Goal: Information Seeking & Learning: Learn about a topic

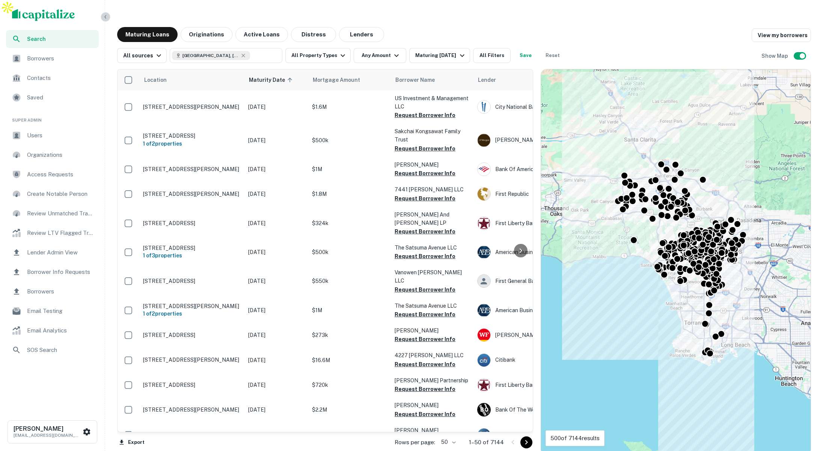
click at [107, 18] on icon "button" at bounding box center [105, 17] width 6 height 6
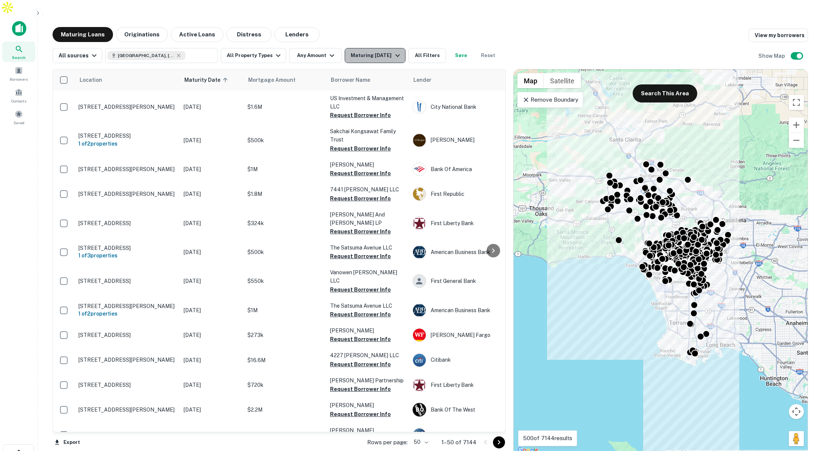
click at [388, 51] on div "Maturing In 1 Year" at bounding box center [376, 55] width 51 height 9
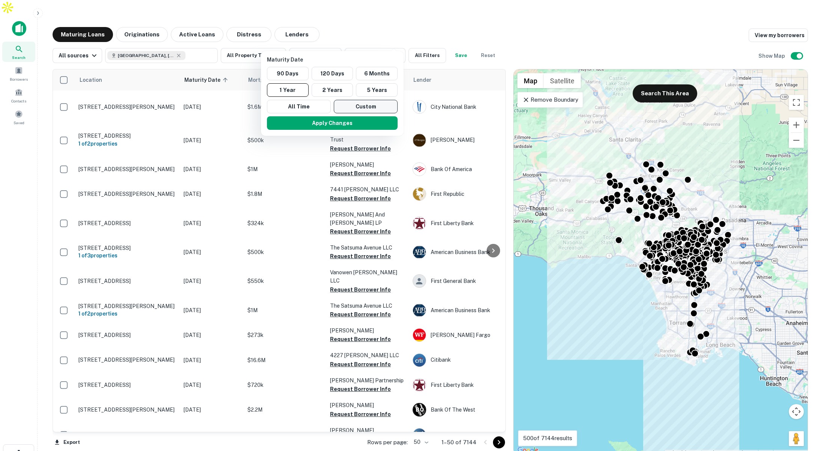
click at [363, 104] on button "Custom" at bounding box center [366, 107] width 64 height 14
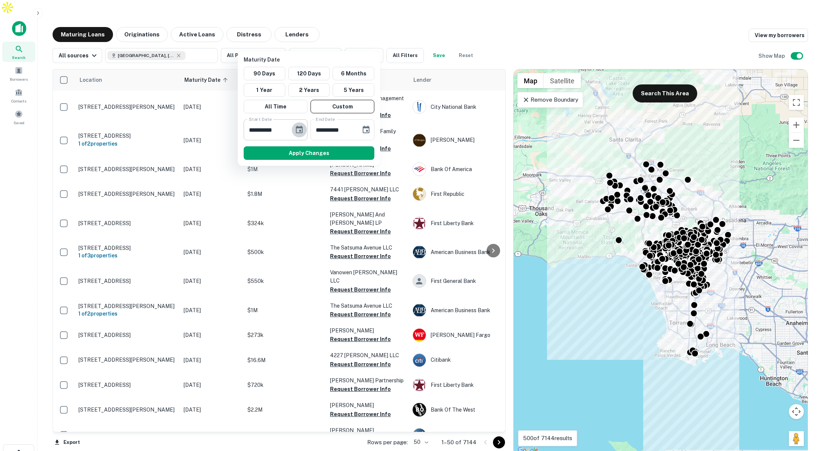
click at [302, 130] on icon "Choose date, selected date is Sep 11, 2025" at bounding box center [299, 130] width 7 height 8
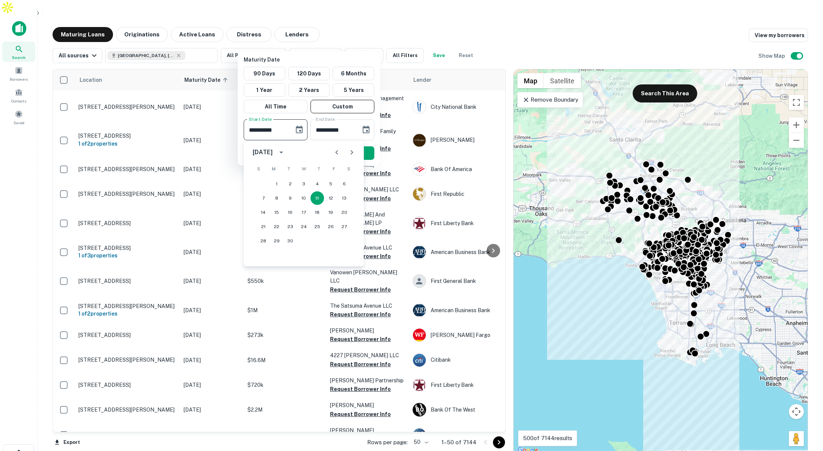
click at [354, 153] on icon "Next month" at bounding box center [351, 152] width 9 height 9
click at [318, 182] on button "1" at bounding box center [317, 184] width 14 height 14
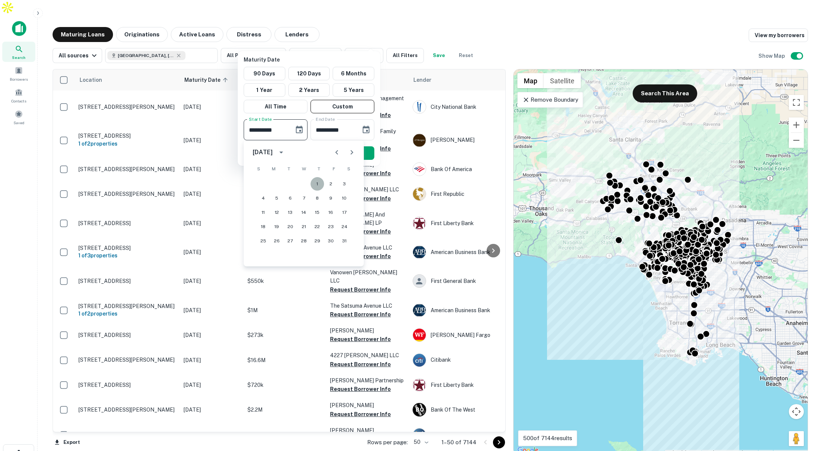
type input "**********"
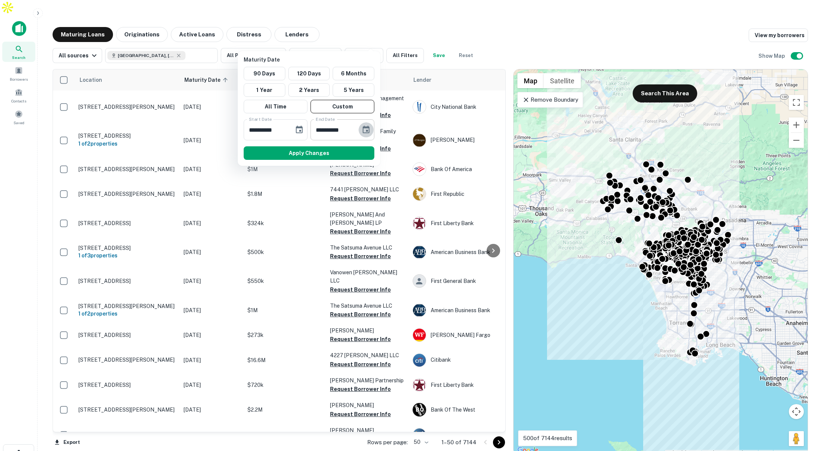
click at [366, 131] on icon "Choose date, selected date is Mar 10, 2026" at bounding box center [366, 130] width 7 height 8
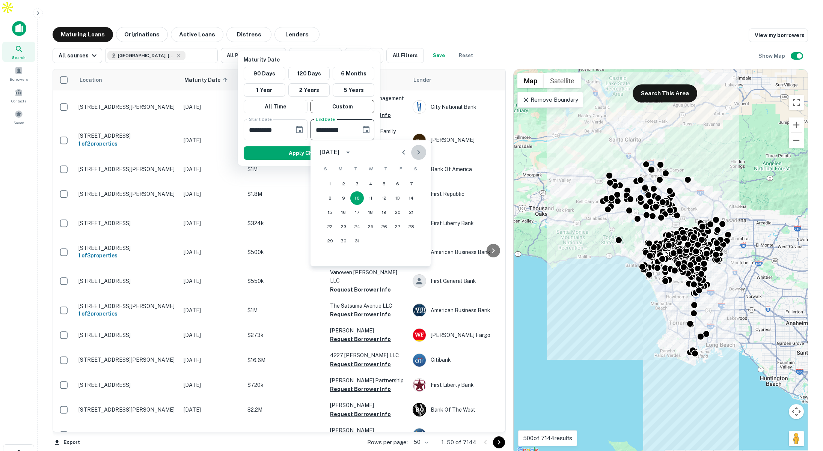
click at [419, 153] on icon "Next month" at bounding box center [418, 152] width 3 height 5
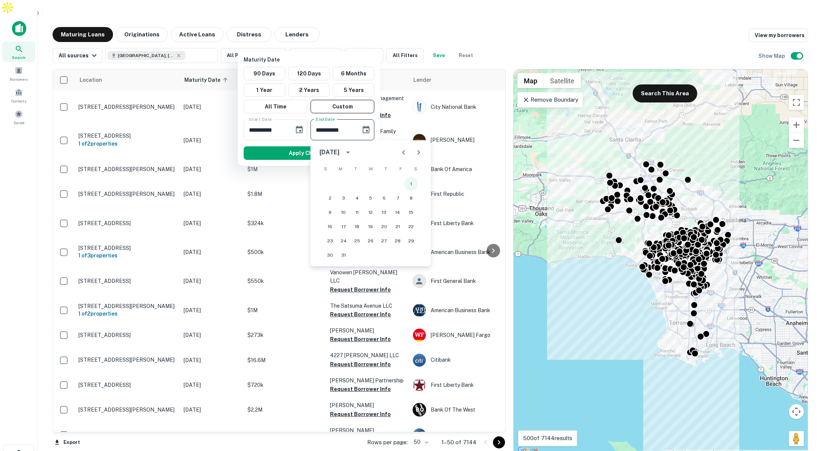
click at [409, 181] on button "1" at bounding box center [411, 184] width 14 height 14
type input "**********"
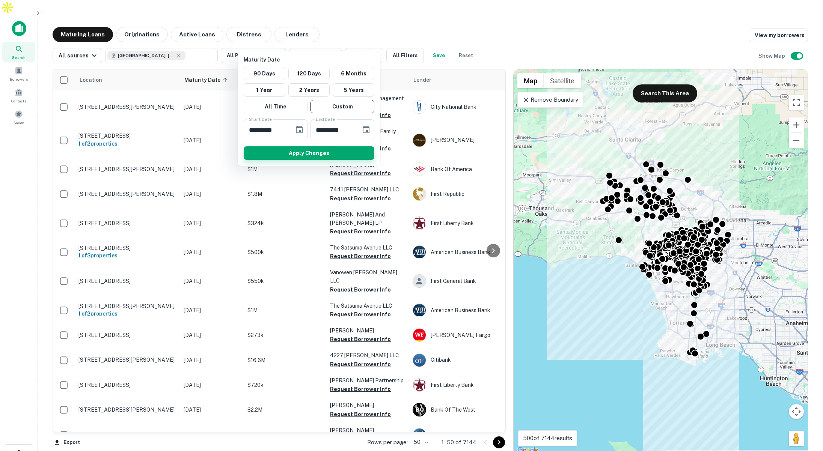
click at [337, 154] on button "Apply Changes" at bounding box center [309, 153] width 131 height 14
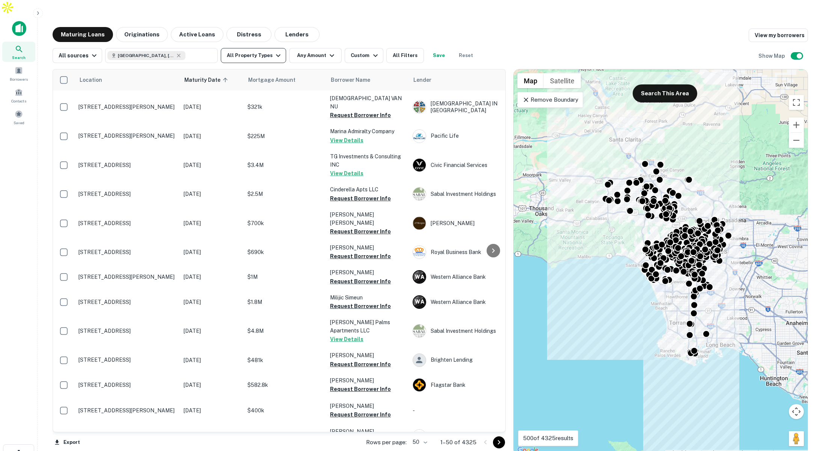
click at [264, 48] on button "All Property Types" at bounding box center [253, 55] width 65 height 15
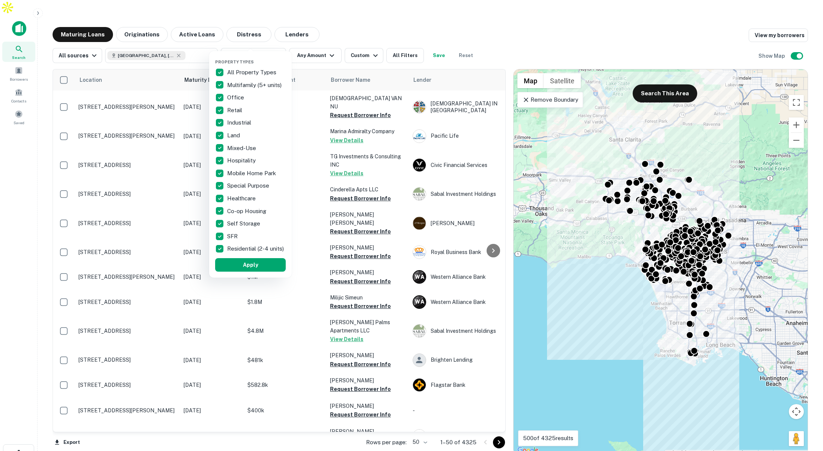
click at [405, 41] on div at bounding box center [411, 225] width 823 height 451
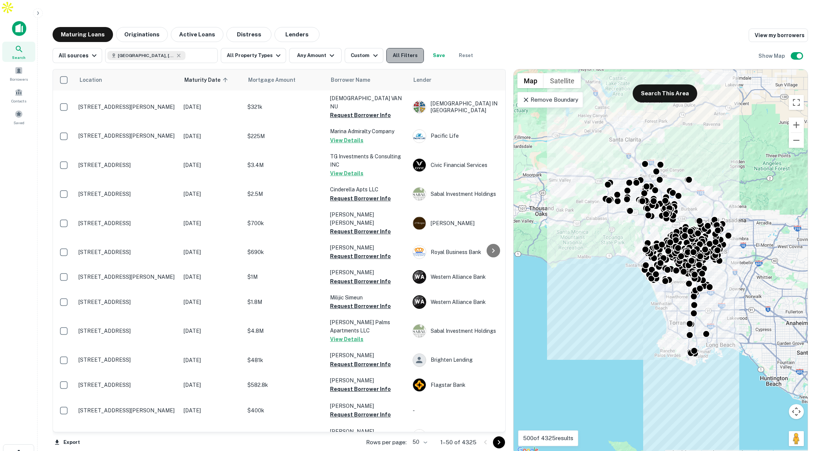
click at [399, 48] on button "All Filters" at bounding box center [405, 55] width 38 height 15
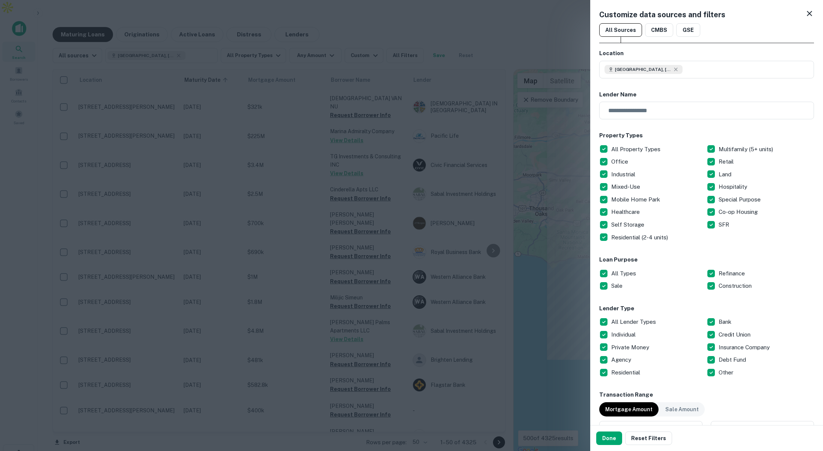
click at [526, 31] on div at bounding box center [411, 225] width 823 height 451
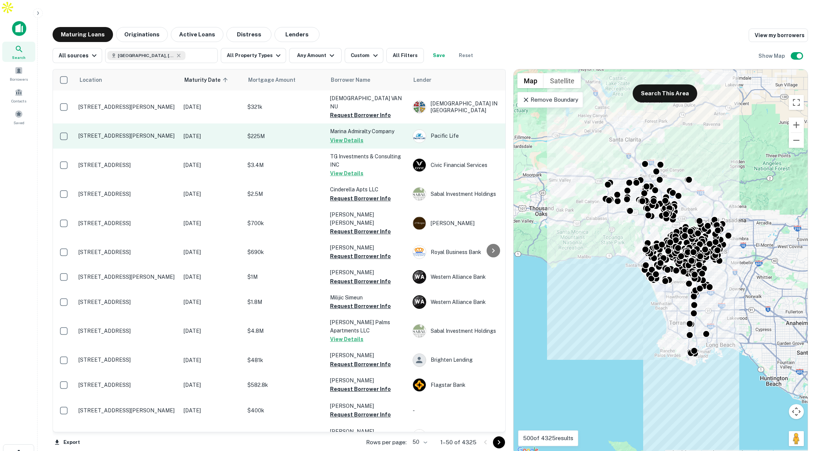
click at [282, 132] on p "$225M" at bounding box center [284, 136] width 75 height 8
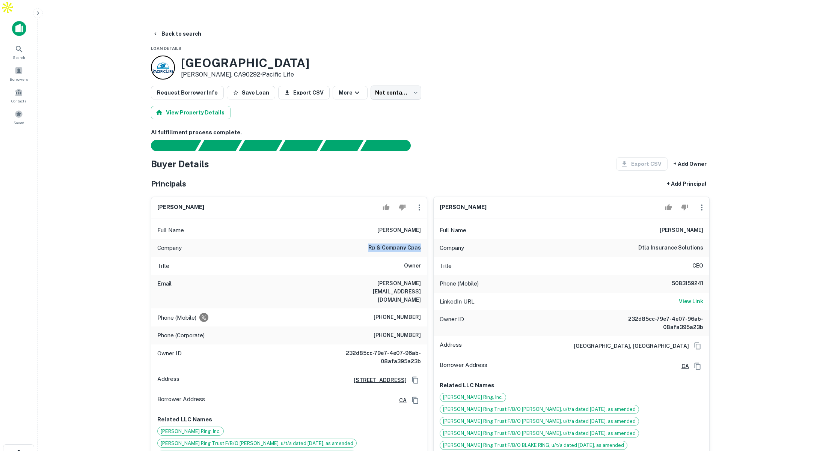
drag, startPoint x: 372, startPoint y: 232, endPoint x: 422, endPoint y: 234, distance: 50.0
click at [422, 239] on div "Company rp & company cpas" at bounding box center [289, 248] width 276 height 18
click at [184, 27] on button "Back to search" at bounding box center [176, 34] width 55 height 14
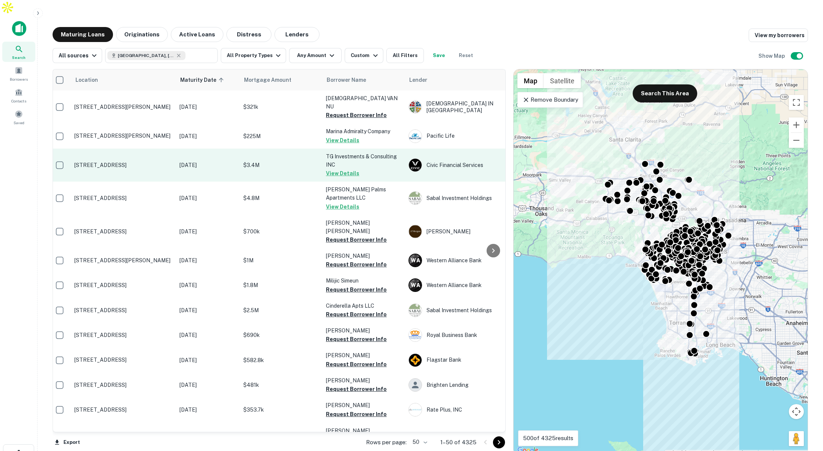
scroll to position [0, 2]
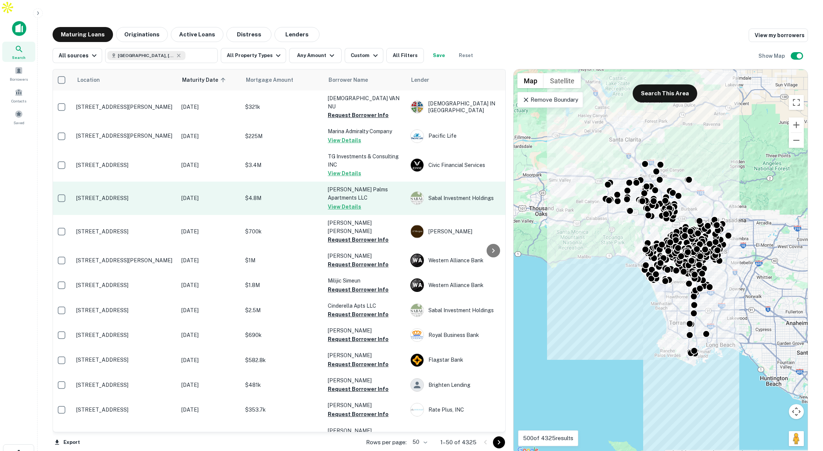
click at [295, 194] on p "$4.8M" at bounding box center [282, 198] width 75 height 8
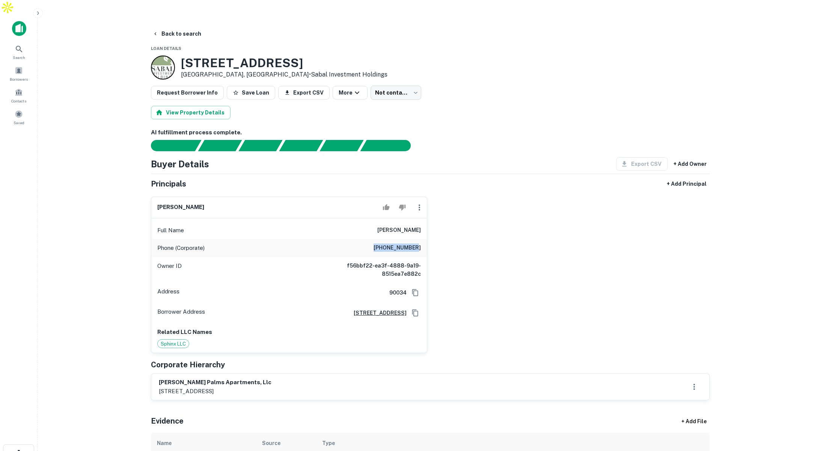
drag, startPoint x: 382, startPoint y: 232, endPoint x: 418, endPoint y: 232, distance: 36.0
click at [418, 239] on div "Phone (Corporate) (310) 280-0331" at bounding box center [289, 248] width 276 height 18
click at [172, 27] on button "Back to search" at bounding box center [176, 34] width 55 height 14
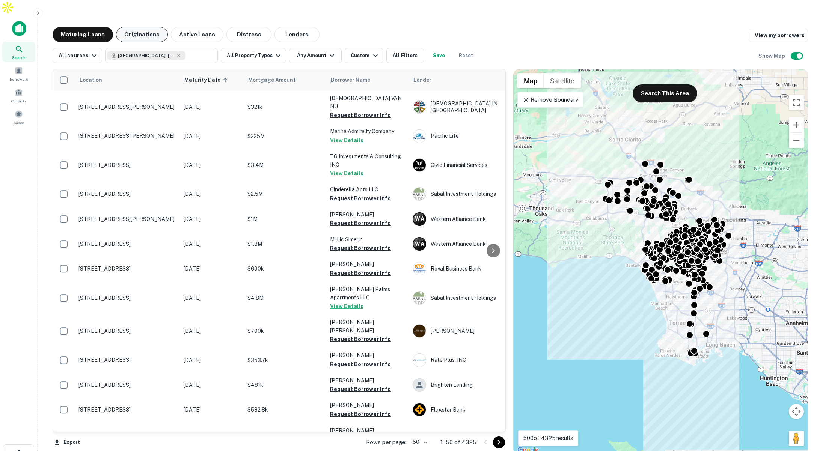
click at [131, 27] on button "Originations" at bounding box center [142, 34] width 52 height 15
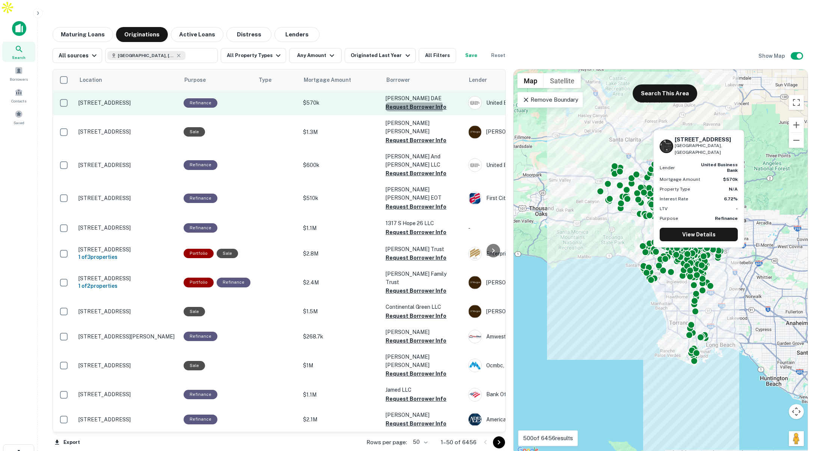
click at [399, 102] on button "Request Borrower Info" at bounding box center [416, 106] width 61 height 9
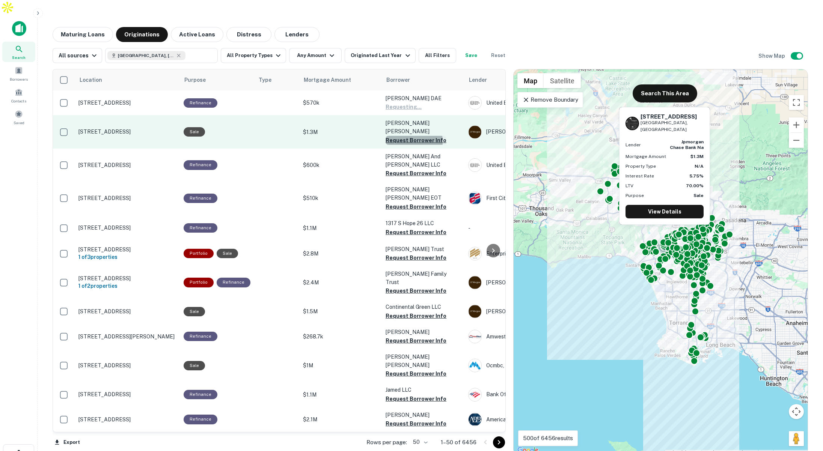
click at [396, 136] on button "Request Borrower Info" at bounding box center [416, 140] width 61 height 9
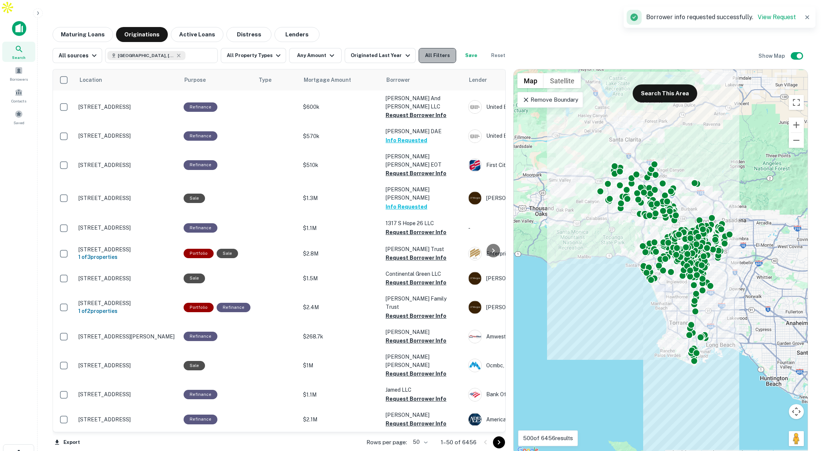
click at [430, 48] on button "All Filters" at bounding box center [438, 55] width 38 height 15
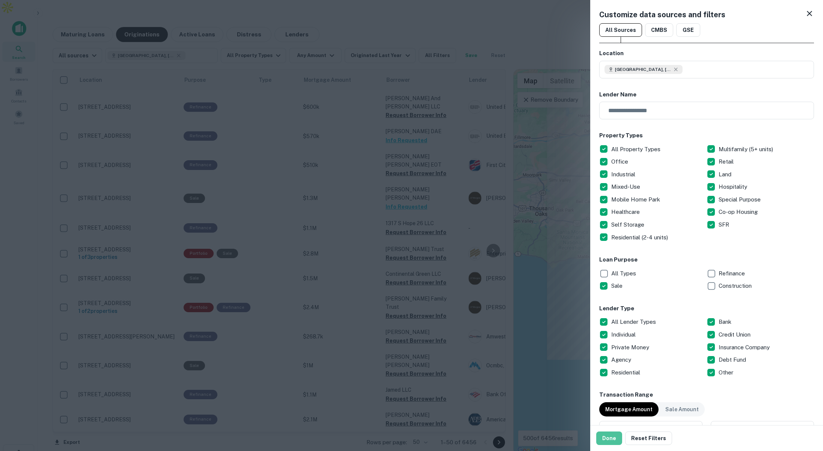
drag, startPoint x: 607, startPoint y: 441, endPoint x: 396, endPoint y: 256, distance: 280.7
click at [607, 441] on button "Done" at bounding box center [609, 439] width 26 height 14
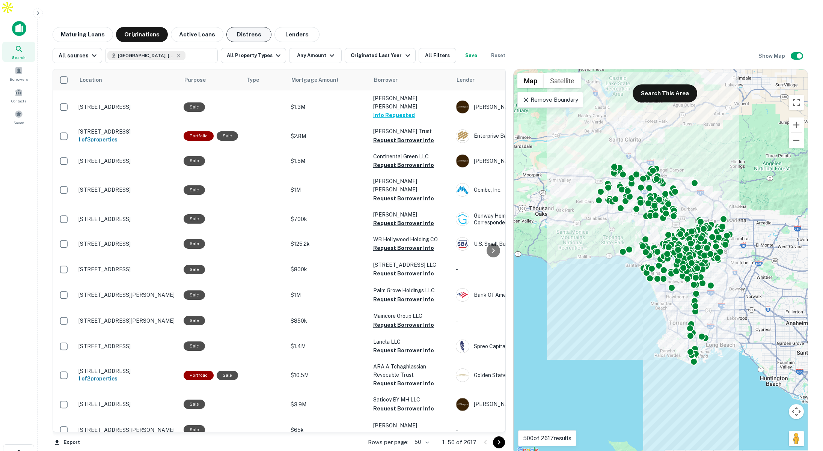
click at [250, 27] on button "Distress" at bounding box center [248, 34] width 45 height 15
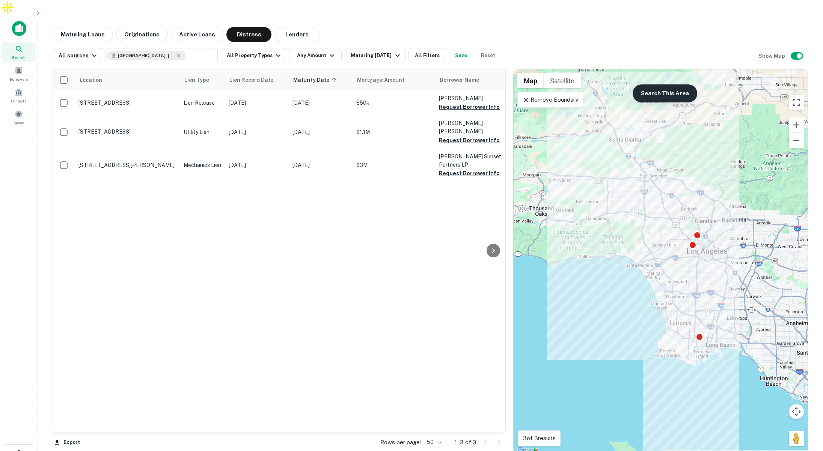
click at [679, 84] on button "Search This Area" at bounding box center [665, 93] width 65 height 18
click at [563, 95] on p "Remove Boundary" at bounding box center [550, 99] width 56 height 9
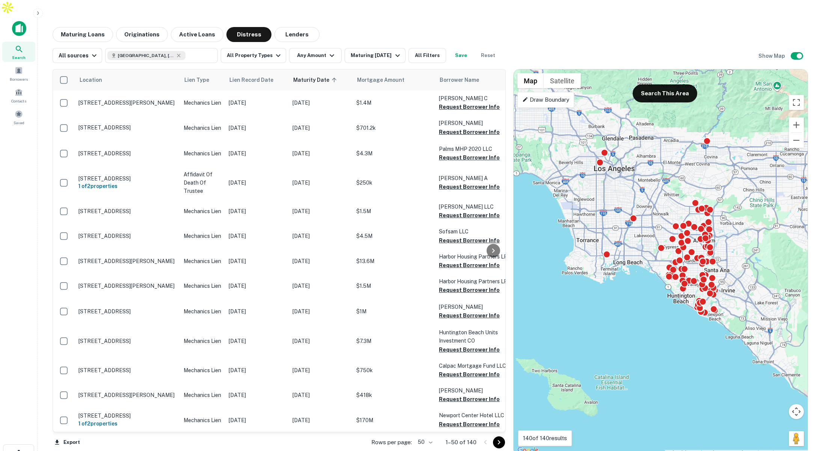
drag, startPoint x: 738, startPoint y: 278, endPoint x: 641, endPoint y: 192, distance: 129.8
click at [641, 192] on div "To activate drag with keyboard, press Alt + Enter. Once in keyboard drag state,…" at bounding box center [661, 262] width 294 height 386
click at [298, 27] on button "Lenders" at bounding box center [296, 34] width 45 height 15
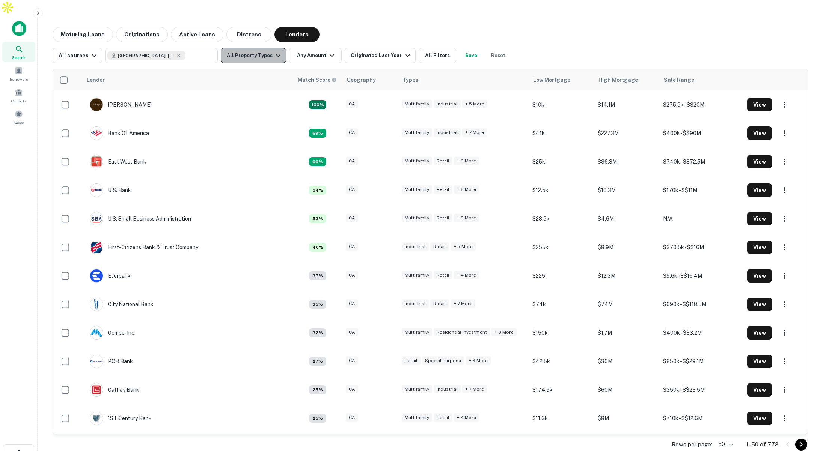
click at [265, 48] on button "All Property Types" at bounding box center [253, 55] width 65 height 15
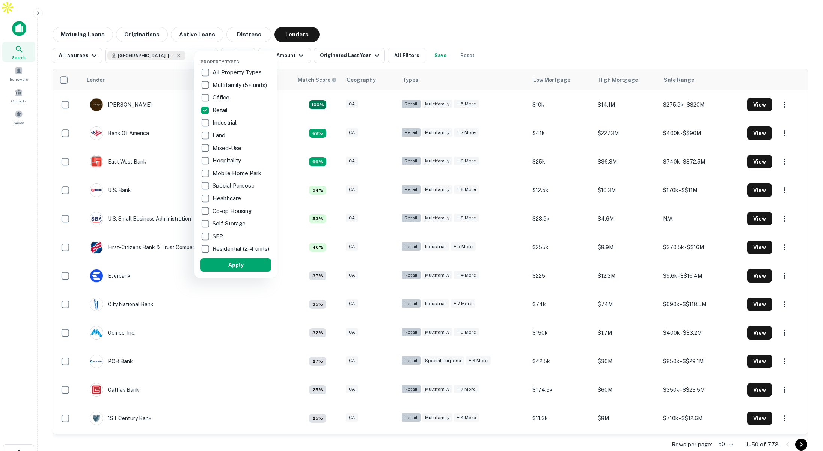
drag, startPoint x: 250, startPoint y: 266, endPoint x: 364, endPoint y: 62, distance: 234.1
click at [250, 266] on button "Apply" at bounding box center [235, 265] width 71 height 14
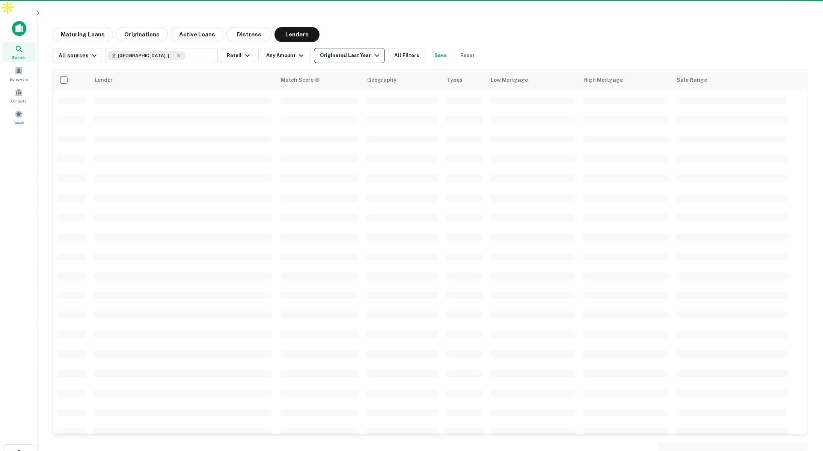
click at [356, 51] on div "Originated Last Year" at bounding box center [350, 55] width 61 height 9
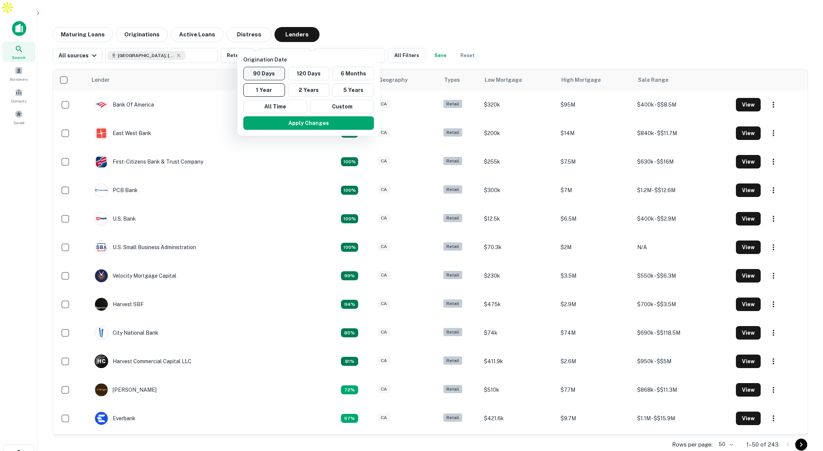
click at [276, 73] on button "90 Days" at bounding box center [264, 74] width 42 height 14
click at [308, 122] on button "Apply Changes" at bounding box center [317, 123] width 131 height 14
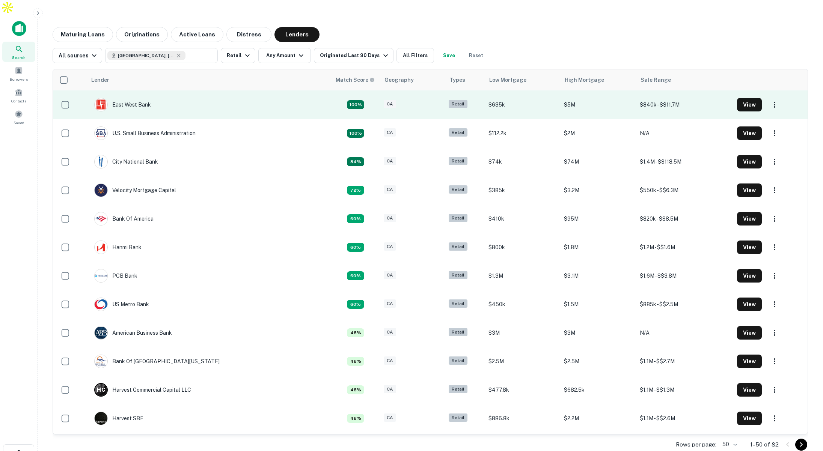
click at [136, 98] on div "East West Bank" at bounding box center [122, 105] width 57 height 14
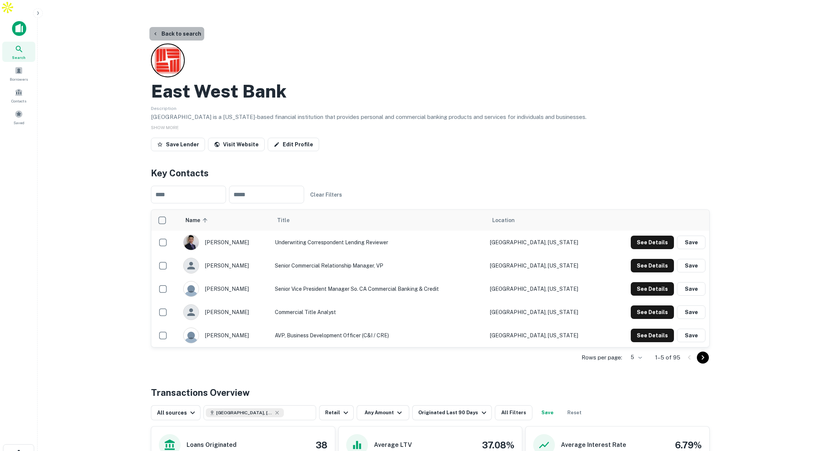
click at [181, 27] on button "Back to search" at bounding box center [176, 34] width 55 height 14
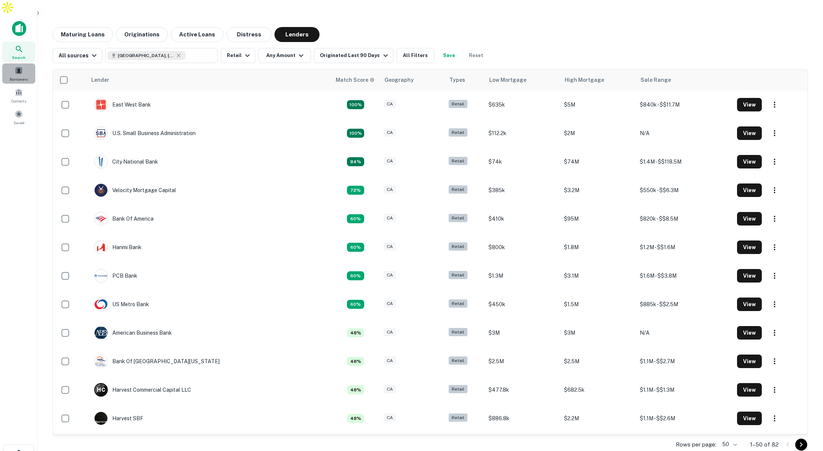
click at [23, 63] on div "Borrowers" at bounding box center [18, 73] width 33 height 20
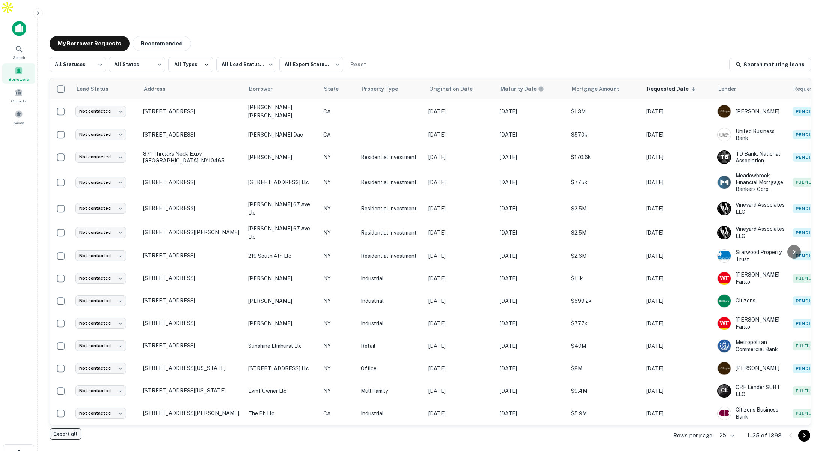
click at [64, 429] on button "Export all" at bounding box center [66, 434] width 32 height 11
click at [20, 45] on icon at bounding box center [19, 49] width 9 height 9
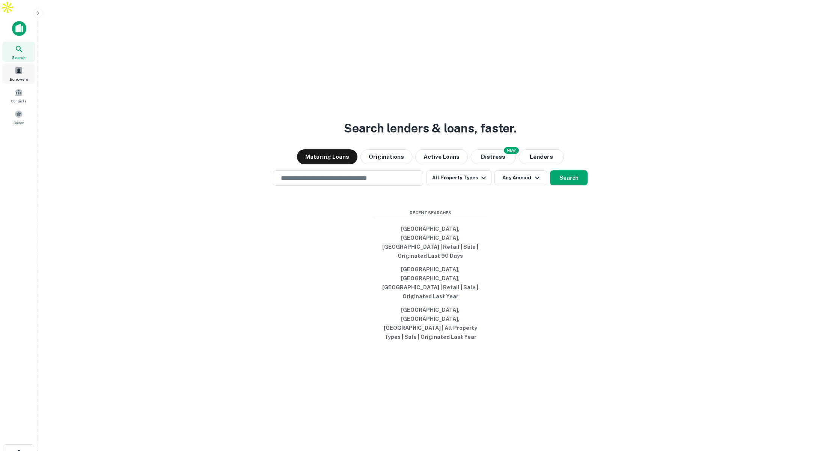
click at [20, 66] on span at bounding box center [19, 70] width 8 height 8
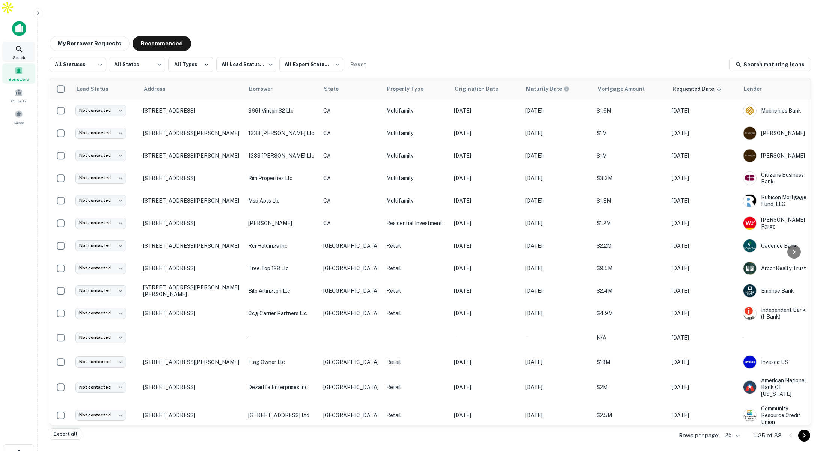
click at [20, 45] on icon at bounding box center [19, 49] width 9 height 9
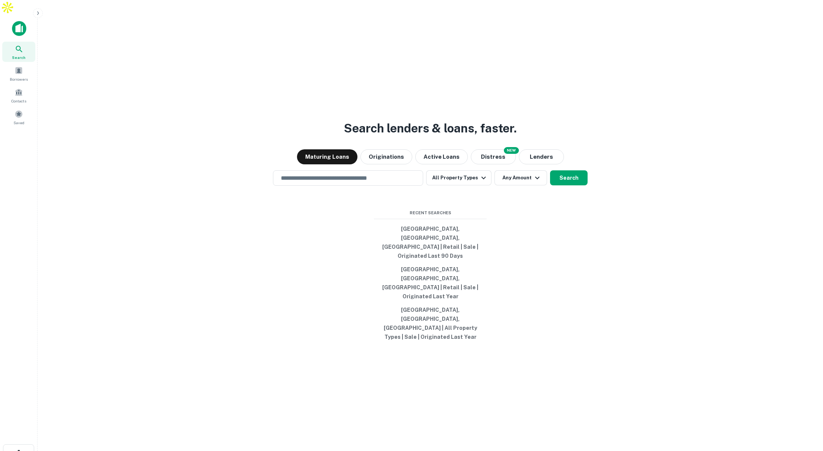
scroll to position [2, 0]
